Goal: Find specific page/section: Find specific page/section

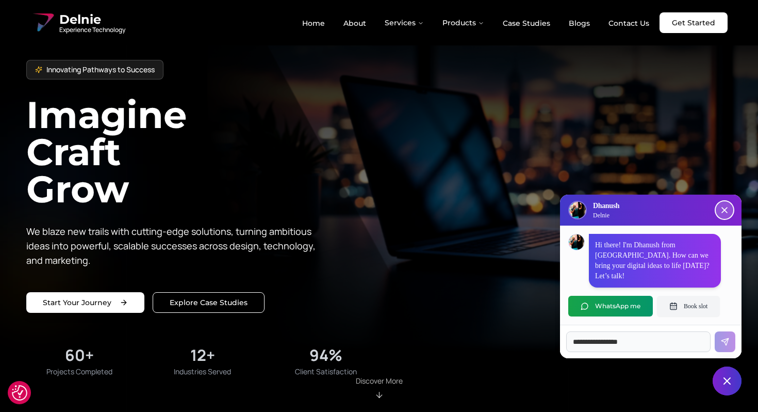
click at [727, 213] on icon "Close chat popup" at bounding box center [724, 209] width 5 height 5
click at [725, 215] on icon "Close chat popup" at bounding box center [725, 210] width 10 height 10
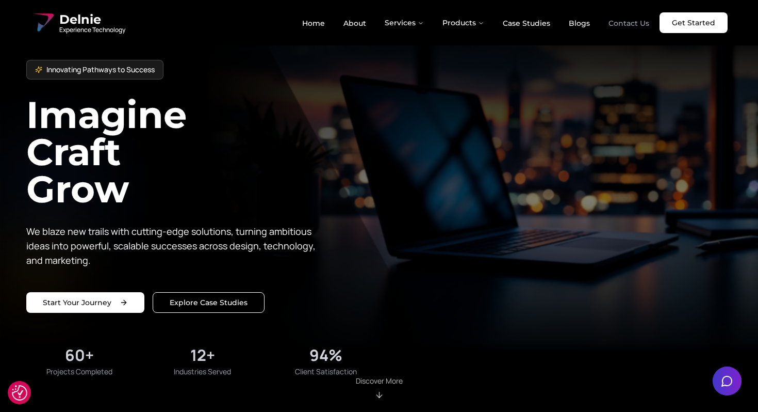
click at [625, 22] on link "Contact Us" at bounding box center [629, 23] width 57 height 18
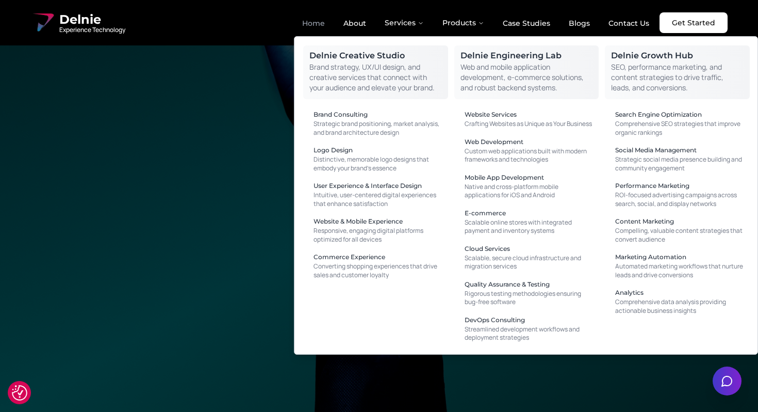
click at [315, 19] on link "Home" at bounding box center [313, 23] width 39 height 18
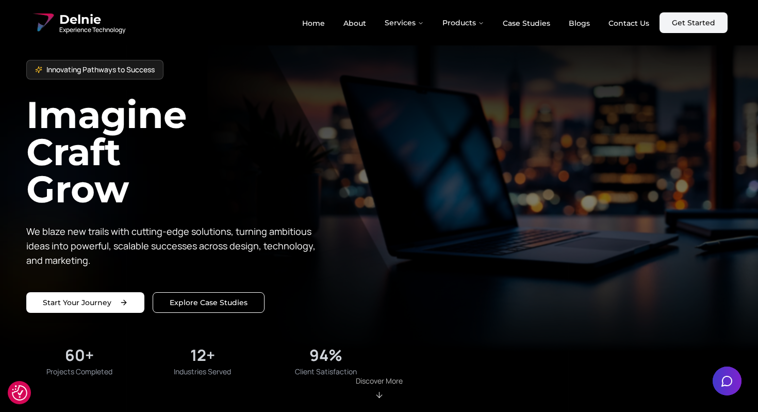
click at [691, 25] on link "Get Started" at bounding box center [694, 22] width 68 height 21
